Goal: Find specific page/section: Find specific page/section

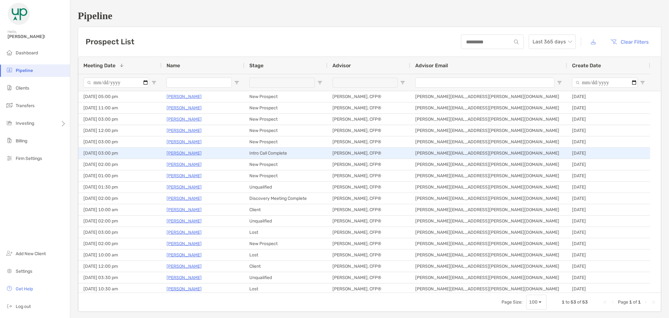
click at [176, 155] on p "[PERSON_NAME]" at bounding box center [184, 153] width 35 height 8
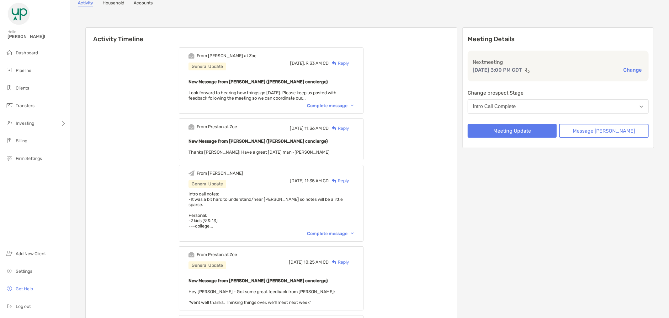
scroll to position [70, 0]
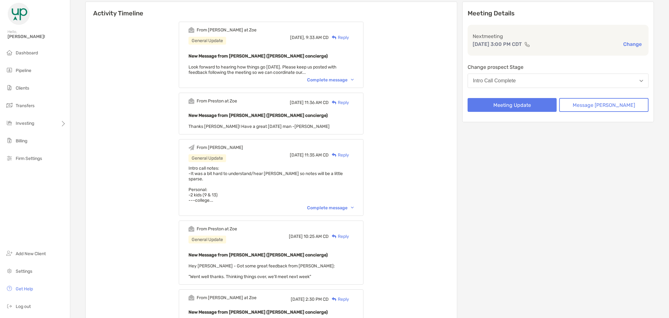
click at [354, 206] on img at bounding box center [352, 207] width 3 height 2
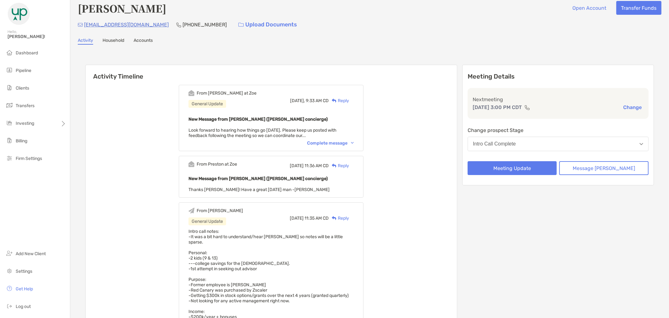
scroll to position [0, 0]
